Goal: Task Accomplishment & Management: Use online tool/utility

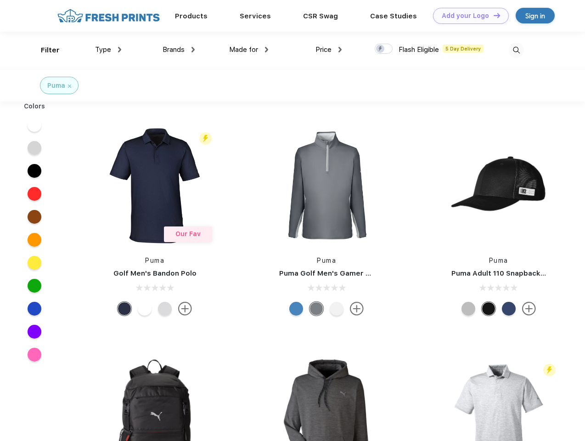
click at [468, 16] on link "Add your Logo Design Tool" at bounding box center [471, 16] width 76 height 16
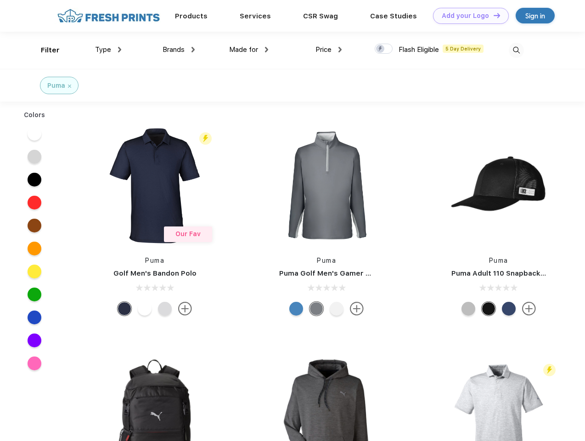
click at [0, 0] on div "Design Tool" at bounding box center [0, 0] width 0 height 0
click at [493, 15] on link "Add your Logo Design Tool" at bounding box center [471, 16] width 76 height 16
click at [44, 50] on div "Filter" at bounding box center [50, 50] width 19 height 11
click at [108, 50] on span "Type" at bounding box center [103, 49] width 16 height 8
click at [179, 50] on span "Brands" at bounding box center [174, 49] width 22 height 8
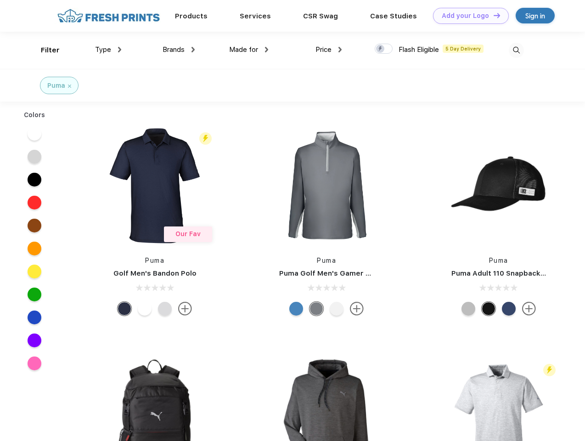
click at [249, 50] on span "Made for" at bounding box center [243, 49] width 29 height 8
click at [329, 50] on span "Price" at bounding box center [324, 49] width 16 height 8
click at [384, 49] on div at bounding box center [384, 49] width 18 height 10
click at [381, 49] on input "checkbox" at bounding box center [378, 46] width 6 height 6
click at [517, 50] on img at bounding box center [516, 50] width 15 height 15
